Goal: Task Accomplishment & Management: Manage account settings

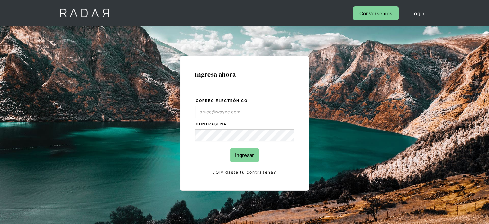
click at [209, 114] on input "Correo electrónico" at bounding box center [244, 112] width 99 height 12
type input "[EMAIL_ADDRESS][DOMAIN_NAME]"
click at [247, 158] on input "Ingresar" at bounding box center [244, 155] width 29 height 14
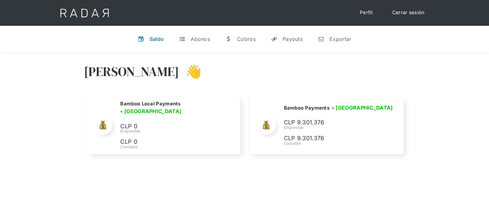
click at [331, 68] on div "[PERSON_NAME] 👋" at bounding box center [245, 76] width 322 height 39
